Goal: Transaction & Acquisition: Purchase product/service

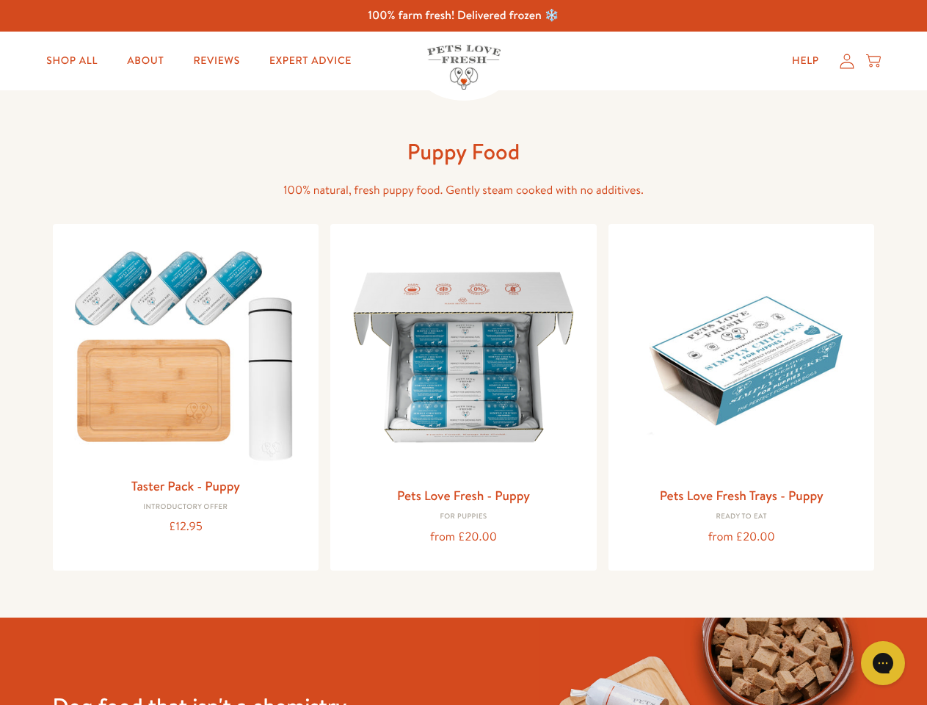
click at [883, 663] on icon "Gorgias live chat" at bounding box center [883, 663] width 14 height 14
